Goal: Task Accomplishment & Management: Use online tool/utility

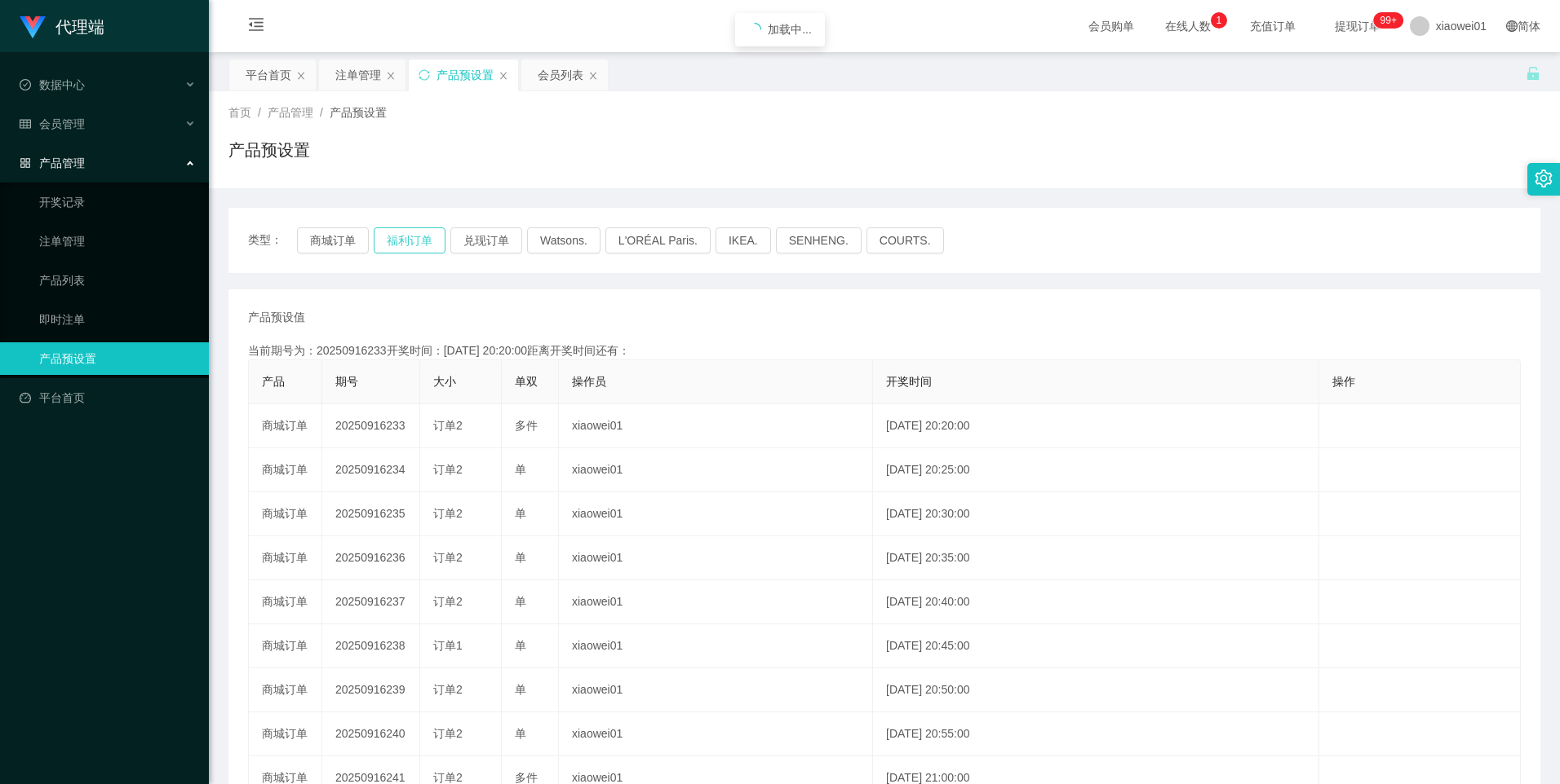
click at [423, 239] on button "福利订单" at bounding box center [409, 240] width 72 height 26
click at [480, 234] on button "兑现订单" at bounding box center [486, 240] width 72 height 26
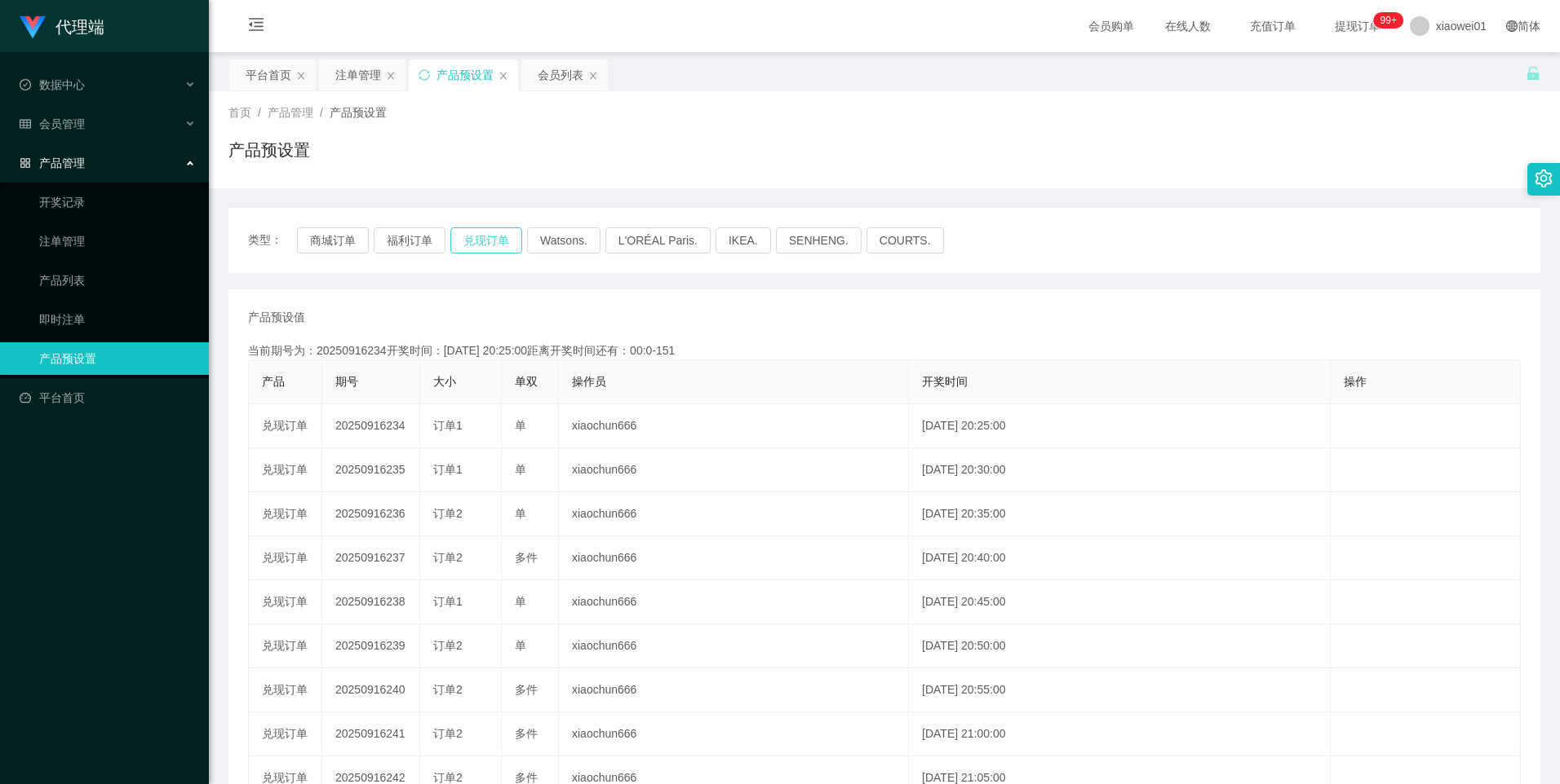
click at [489, 243] on button "兑现订单" at bounding box center [486, 240] width 72 height 26
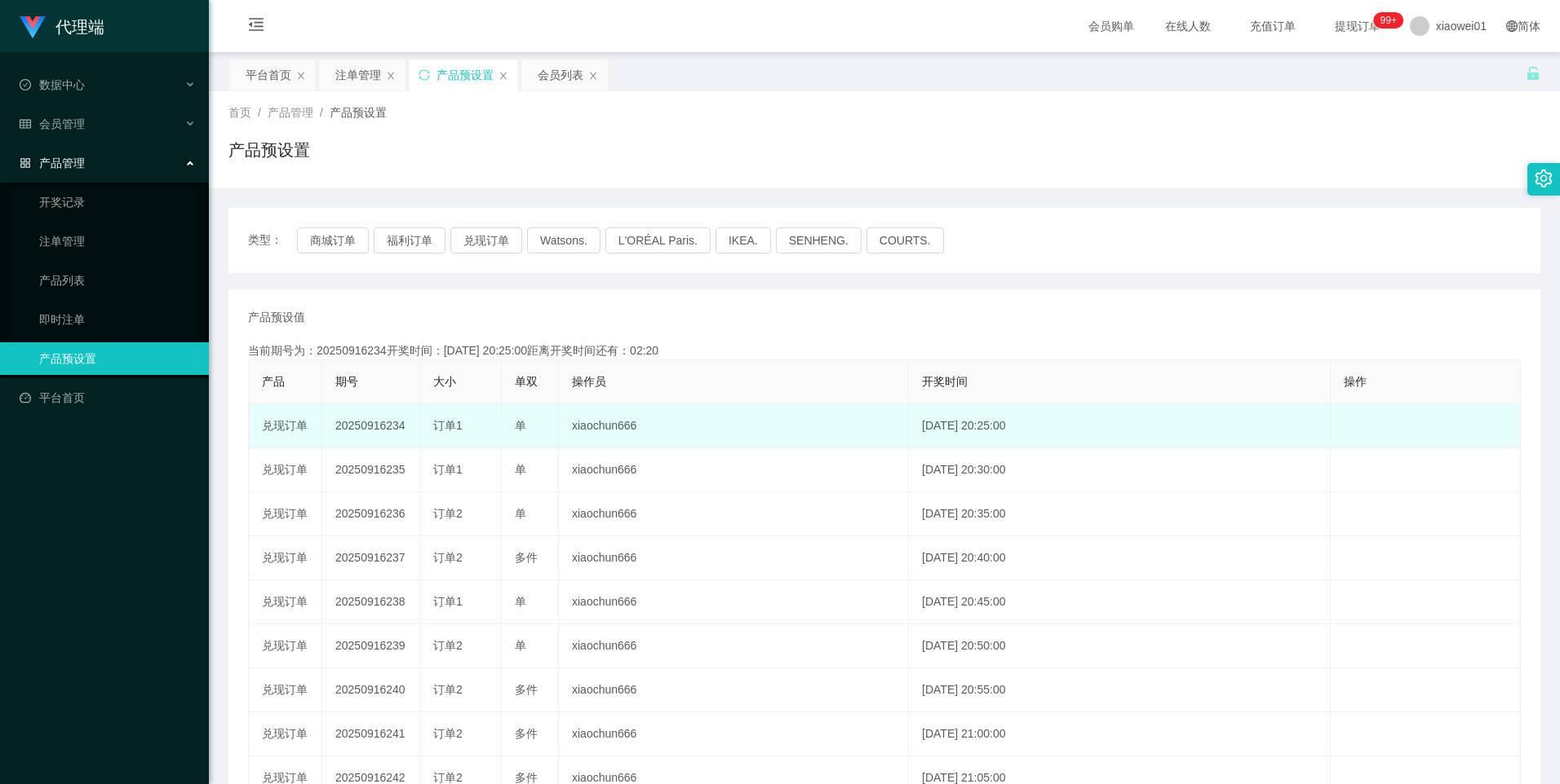
drag, startPoint x: 0, startPoint y: 0, endPoint x: 372, endPoint y: 425, distance: 564.8
click at [372, 425] on td "20250916234" at bounding box center [370, 426] width 98 height 44
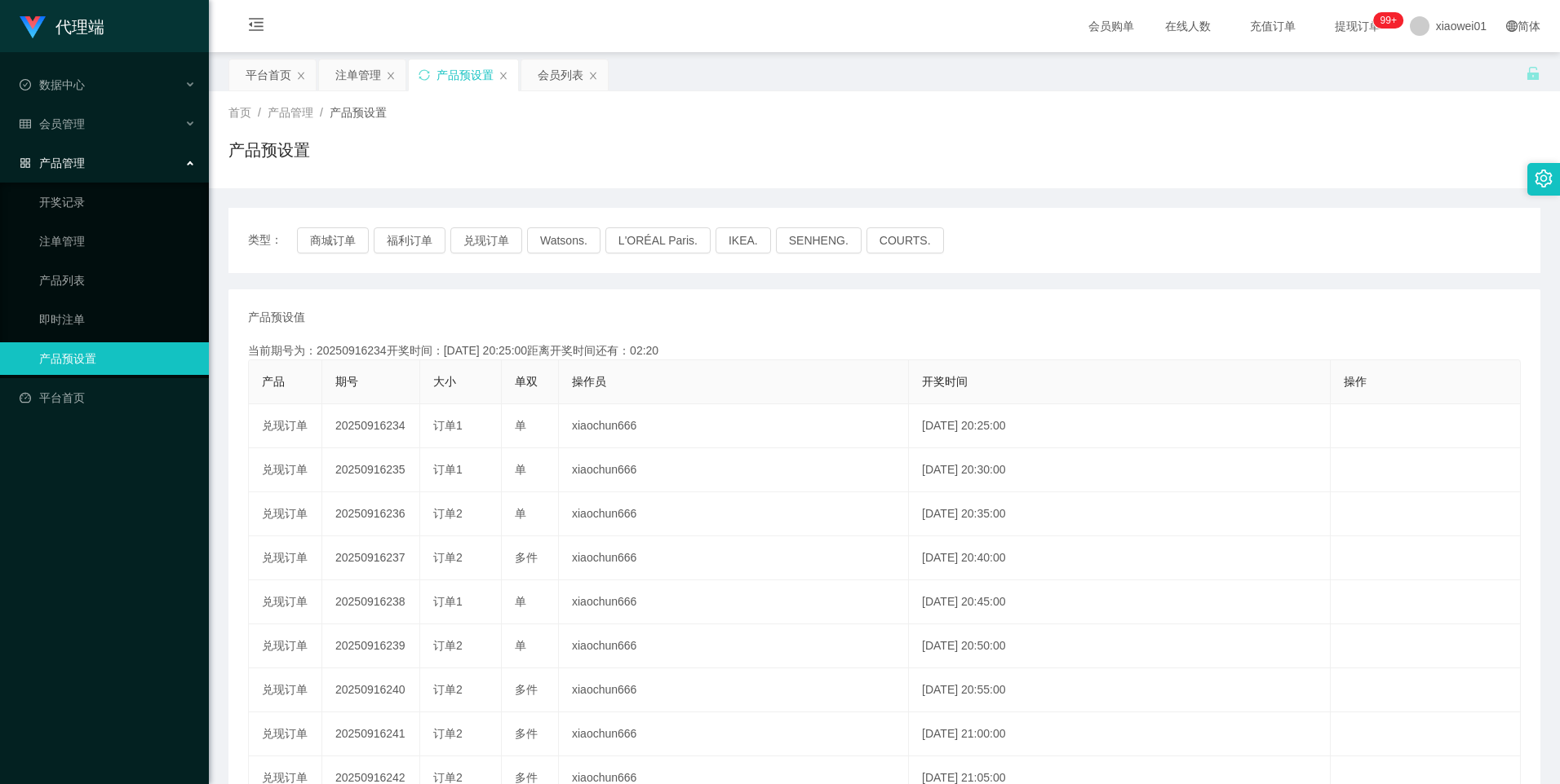
copy td "20250916234"
click at [483, 243] on button "兑现订单" at bounding box center [486, 240] width 72 height 26
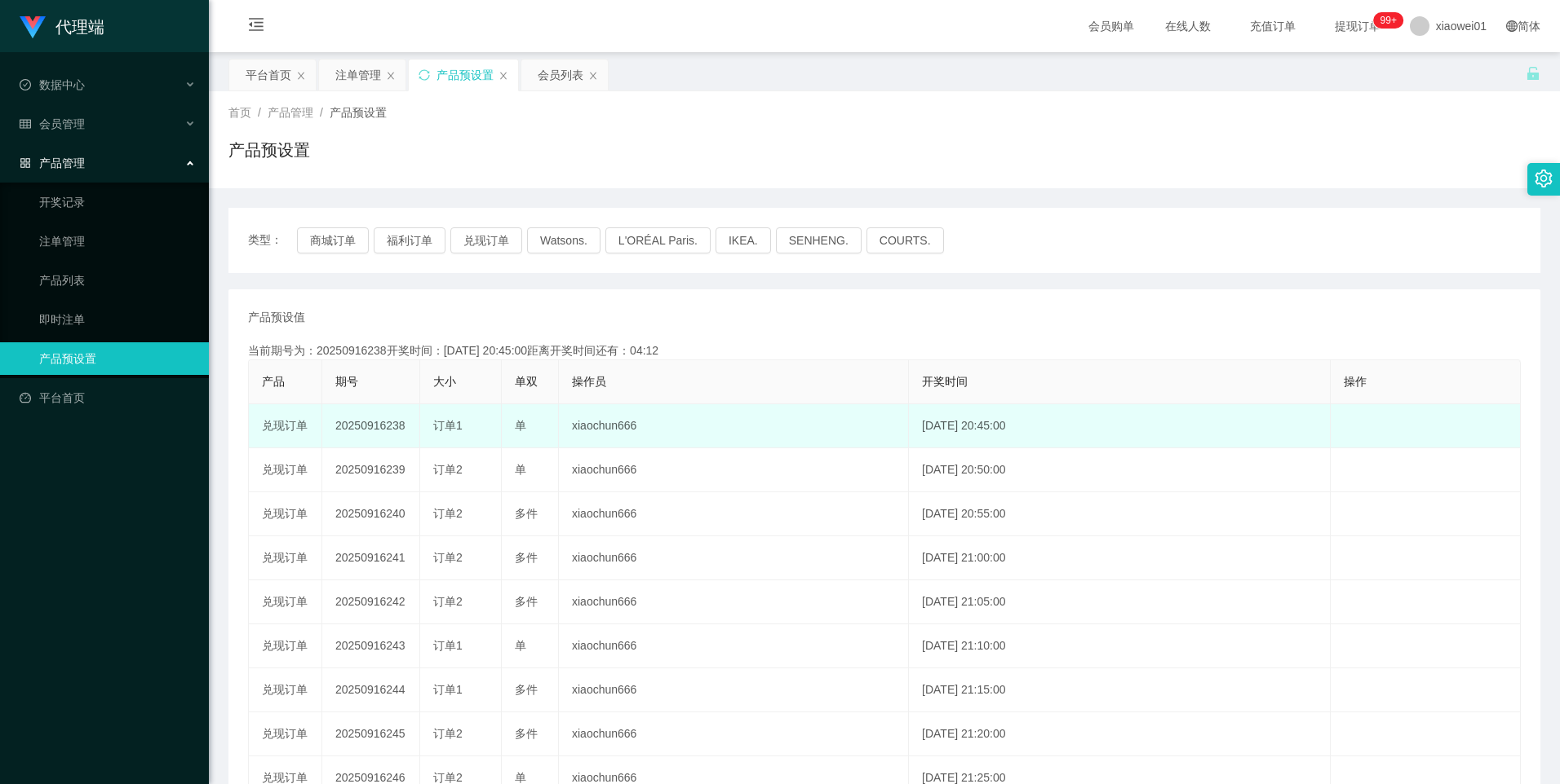
click at [362, 425] on td "20250916238" at bounding box center [370, 426] width 98 height 44
copy td "20250916238"
